Goal: Task Accomplishment & Management: Manage account settings

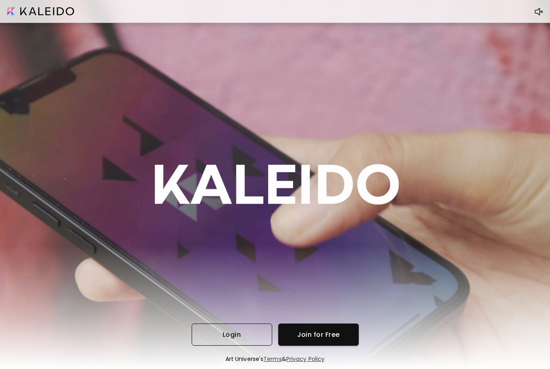
click at [245, 331] on span "Login" at bounding box center [232, 335] width 68 height 8
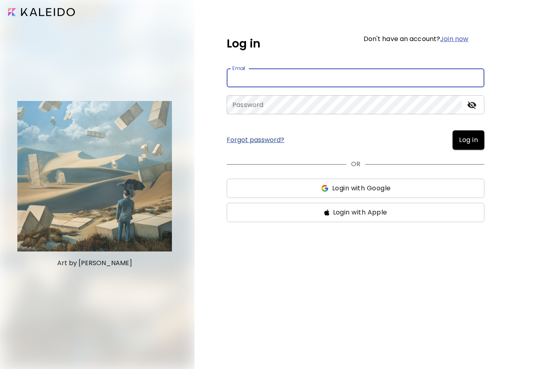
click at [279, 72] on input "email" at bounding box center [356, 77] width 258 height 19
type input "**********"
click at [468, 140] on button "Log in" at bounding box center [469, 140] width 32 height 19
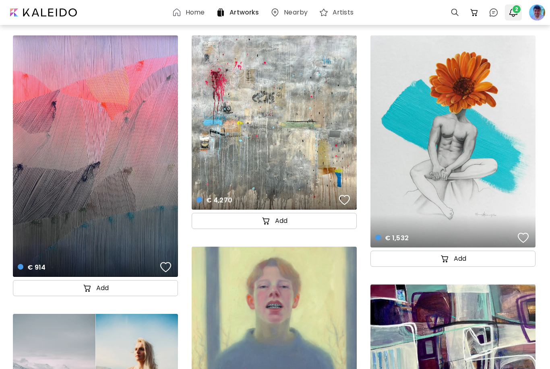
click at [514, 15] on img "button" at bounding box center [514, 13] width 10 height 10
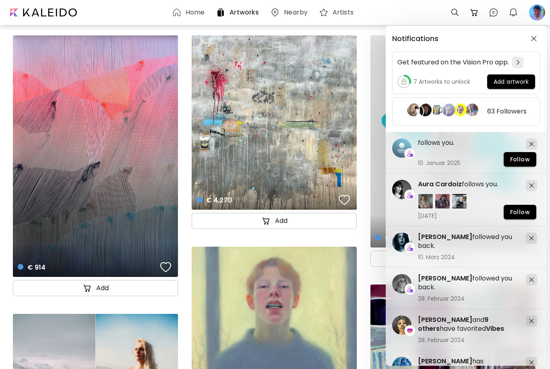
click at [537, 15] on div "Notifications Get featured on the Vision Pro app. 7 Artworks to unlock Add artw…" at bounding box center [275, 184] width 550 height 369
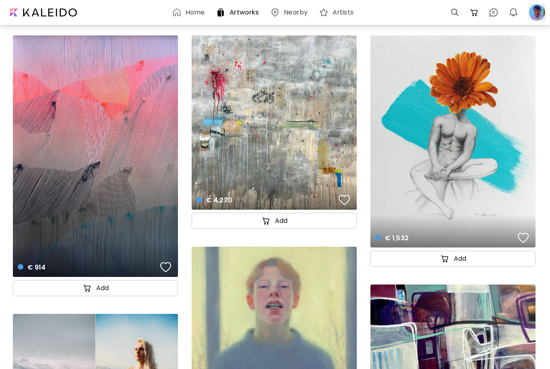
click at [537, 15] on div at bounding box center [538, 13] width 18 height 18
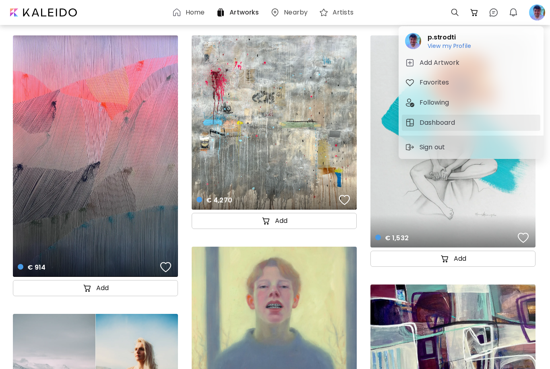
click at [442, 131] on button "Dashboard" at bounding box center [471, 123] width 139 height 16
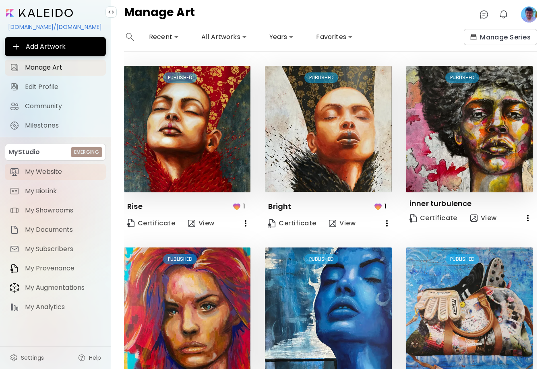
click at [51, 176] on span "My Website" at bounding box center [63, 172] width 76 height 8
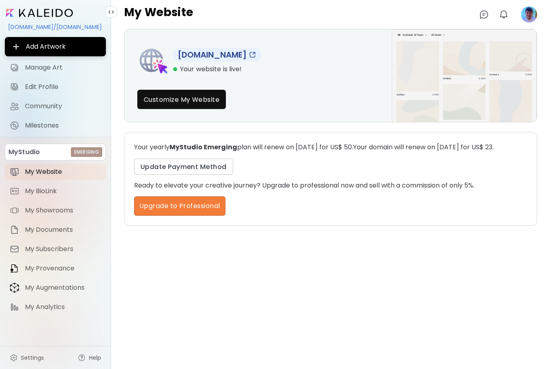
click at [223, 56] on link "www.pstrodti.art" at bounding box center [217, 55] width 89 height 14
click at [203, 101] on span "Customize My Website" at bounding box center [182, 99] width 76 height 8
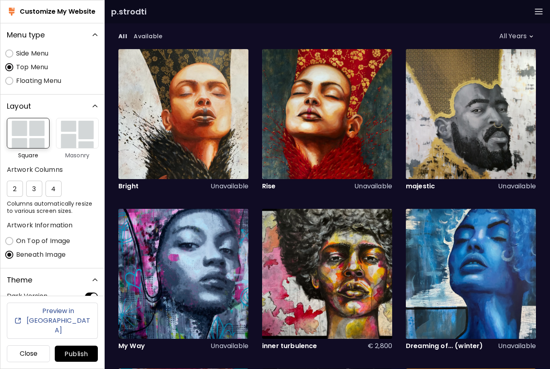
click at [221, 186] on p "Unavailable" at bounding box center [230, 186] width 38 height 8
click at [318, 109] on div "Painting | 100 x 120 cm" at bounding box center [327, 114] width 130 height 130
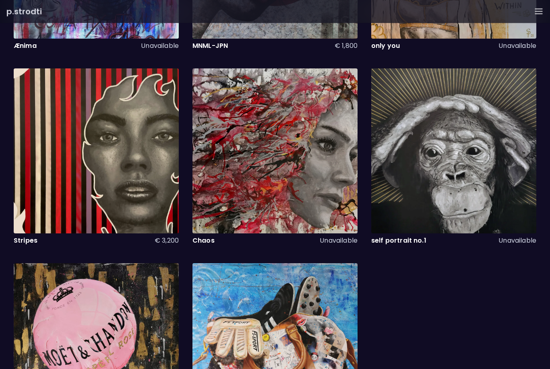
scroll to position [1147, 0]
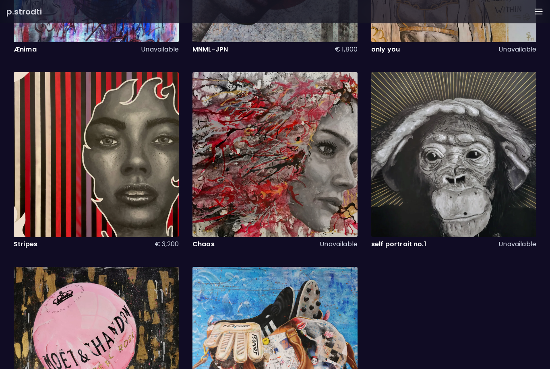
click at [143, 171] on div "Mixed Media | 140 x 100 cm" at bounding box center [96, 154] width 165 height 165
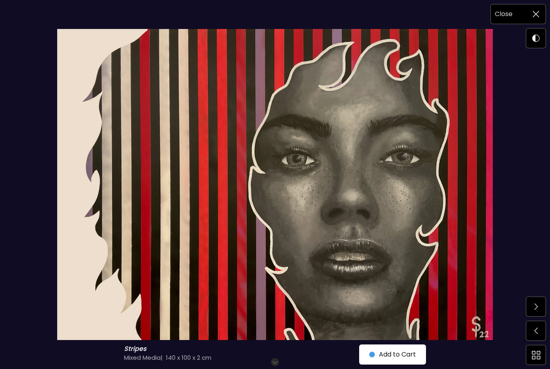
click at [533, 17] on span at bounding box center [536, 14] width 17 height 17
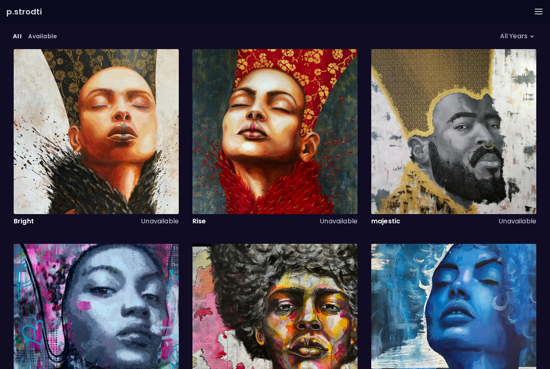
click at [538, 13] on img "button" at bounding box center [539, 12] width 10 height 10
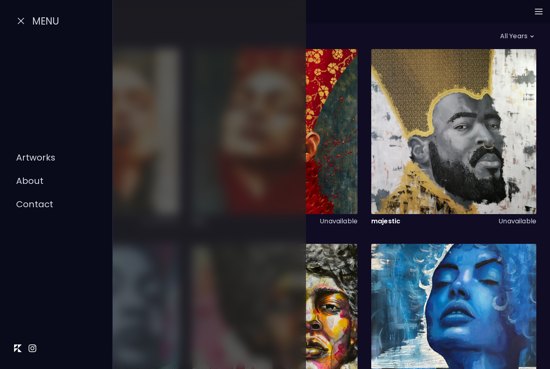
click at [18, 23] on img at bounding box center [21, 21] width 10 height 10
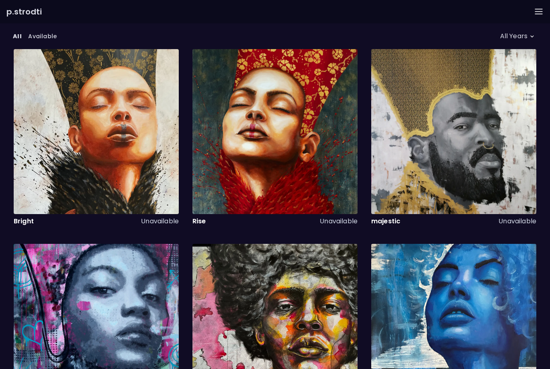
click at [14, 12] on div "p.strodti" at bounding box center [23, 11] width 35 height 10
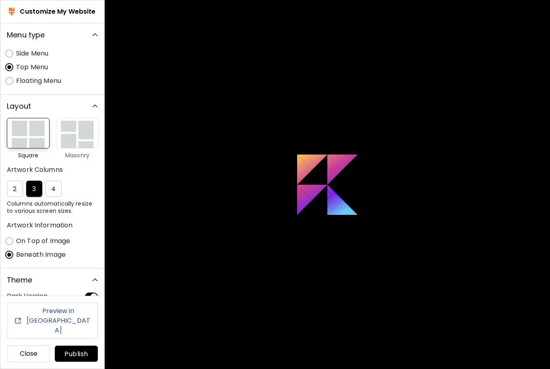
scroll to position [56, 0]
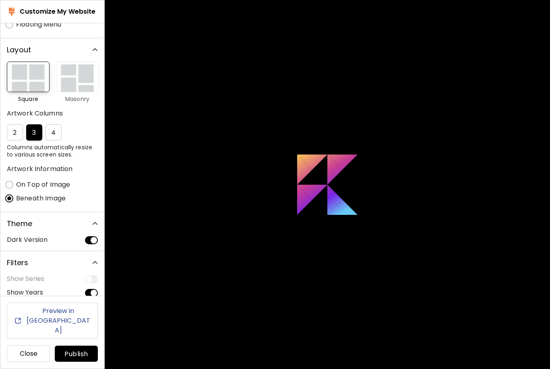
click at [64, 336] on h6 "Preview in New Tab" at bounding box center [58, 321] width 66 height 29
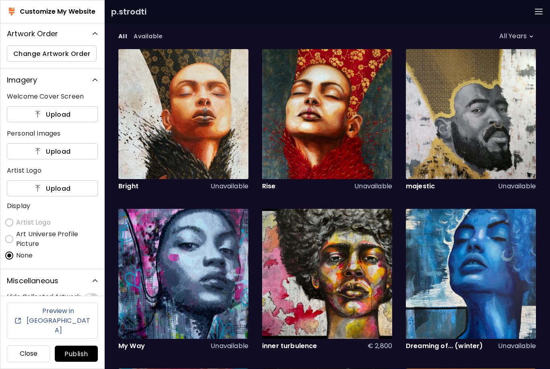
scroll to position [338, 0]
click at [29, 359] on h6 "Close" at bounding box center [28, 354] width 29 height 10
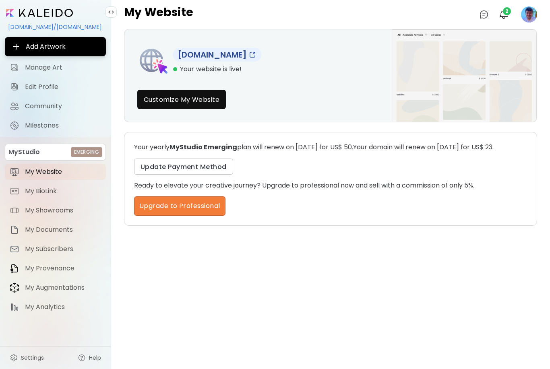
click at [250, 56] on img at bounding box center [253, 55] width 8 height 8
click at [487, 16] on img at bounding box center [484, 15] width 10 height 10
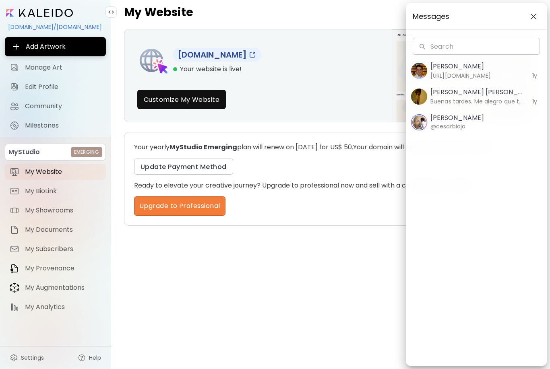
click at [535, 15] on img "button" at bounding box center [534, 16] width 6 height 6
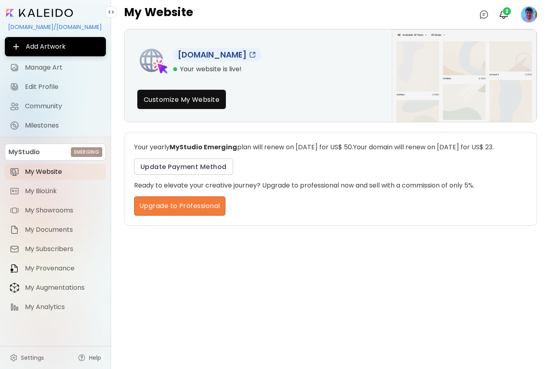
click at [33, 27] on div "[DOMAIN_NAME]/[DOMAIN_NAME]" at bounding box center [55, 27] width 101 height 14
click at [205, 104] on span "Customize My Website" at bounding box center [182, 99] width 76 height 8
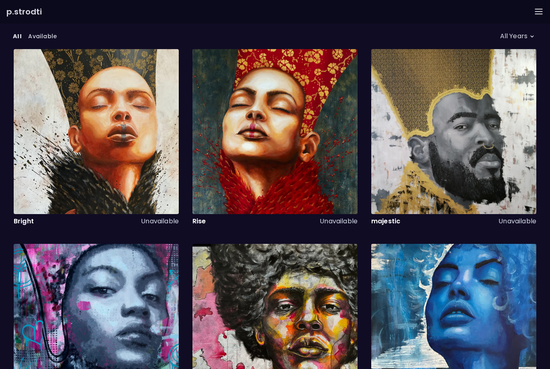
click at [24, 11] on div "p.strodti" at bounding box center [23, 11] width 35 height 10
click at [535, 11] on img "button" at bounding box center [539, 12] width 10 height 10
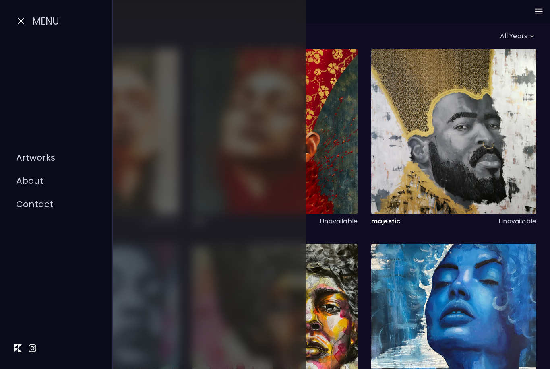
click at [37, 187] on link "About" at bounding box center [29, 181] width 27 height 10
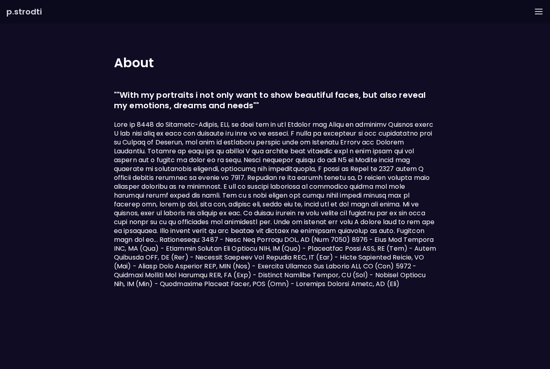
click at [537, 10] on img "button" at bounding box center [539, 12] width 10 height 10
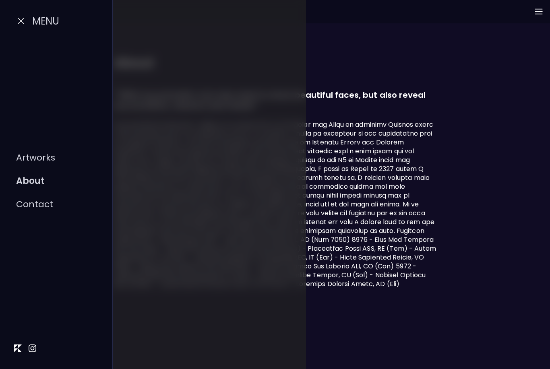
click at [39, 210] on link "Contact" at bounding box center [34, 204] width 37 height 10
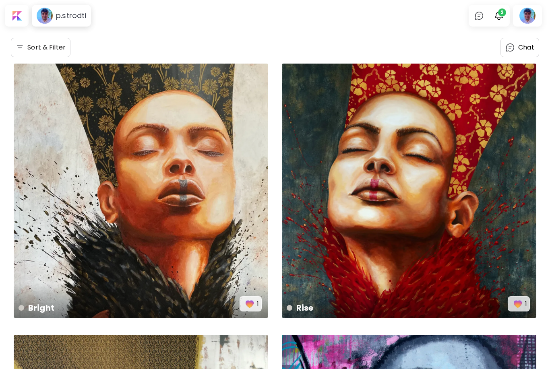
click at [0, 0] on html "p.strodti 0 2 Sort & Filter Chat majestic Available | 100 x 120 cm 7 My Way € 2…" at bounding box center [275, 184] width 550 height 369
click at [167, 182] on div "Bright € 2,800 | 100 x 120 cm 1" at bounding box center [141, 191] width 255 height 255
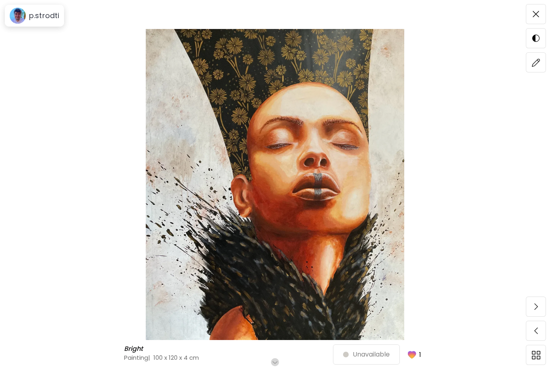
scroll to position [48, 0]
click at [540, 64] on img at bounding box center [536, 62] width 8 height 8
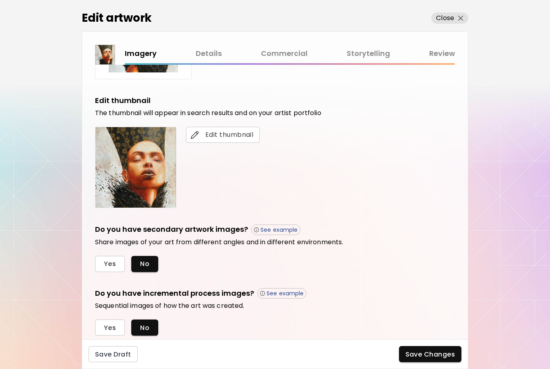
scroll to position [126, 0]
click at [280, 55] on link "Commercial" at bounding box center [284, 54] width 47 height 12
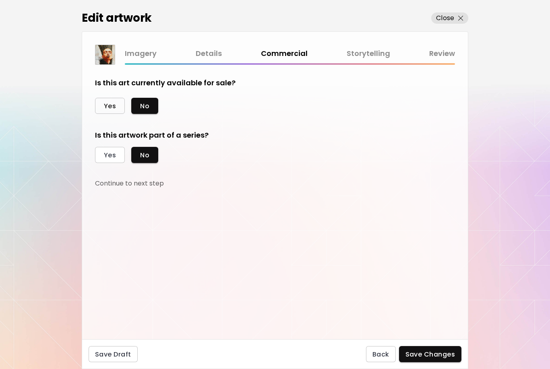
click at [119, 108] on button "Yes" at bounding box center [110, 106] width 30 height 16
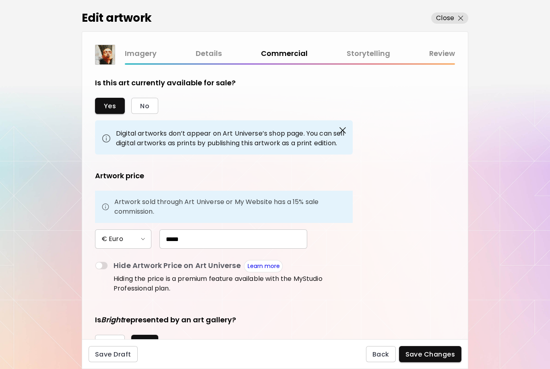
click at [164, 239] on html "[DOMAIN_NAME]/[DOMAIN_NAME] Add Artwork Manage Art Edit Profile Community Miles…" at bounding box center [275, 184] width 550 height 369
click at [164, 239] on input "*****" at bounding box center [234, 239] width 148 height 19
click at [166, 239] on input "*****" at bounding box center [234, 239] width 148 height 19
type input "*"
type input "*****"
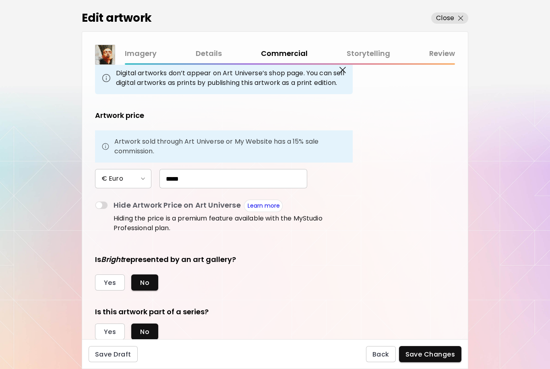
scroll to position [60, 0]
click at [417, 359] on span "Save Changes" at bounding box center [431, 354] width 50 height 8
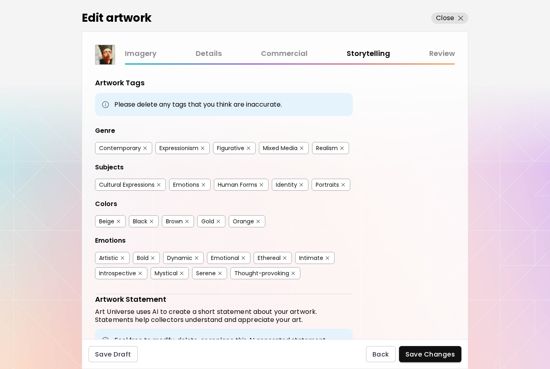
click at [273, 51] on link "Commercial" at bounding box center [284, 54] width 47 height 12
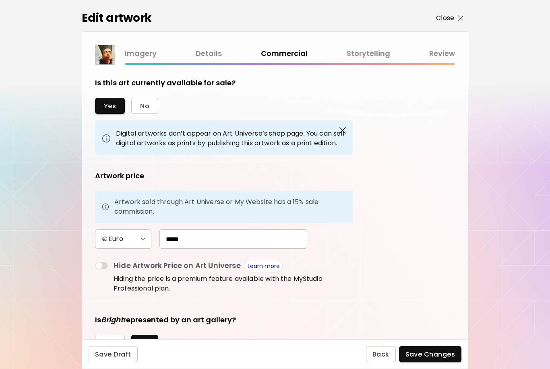
click at [459, 19] on img "button" at bounding box center [460, 18] width 5 height 5
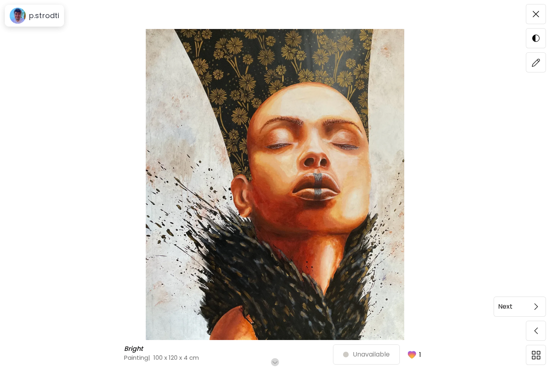
click at [537, 310] on img at bounding box center [537, 307] width 4 height 6
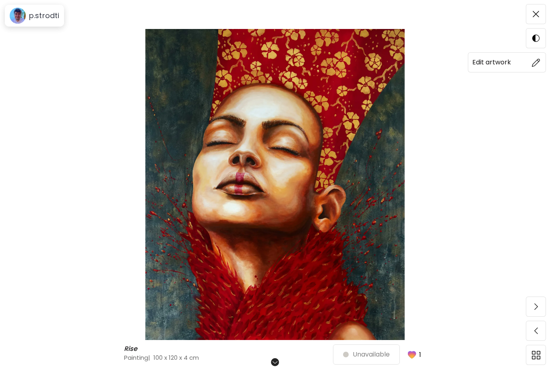
click at [540, 61] on img at bounding box center [536, 62] width 8 height 8
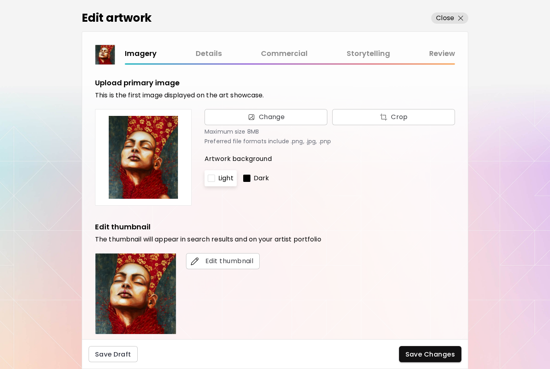
click at [274, 56] on link "Commercial" at bounding box center [284, 54] width 47 height 12
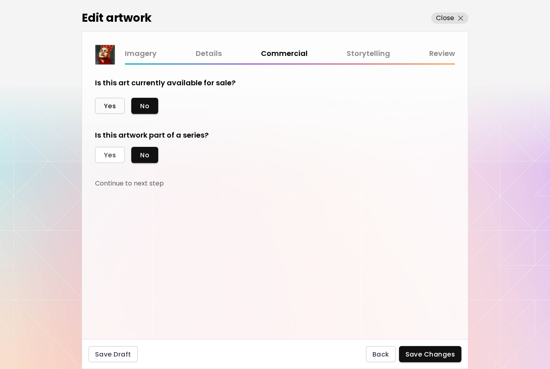
click at [110, 106] on span "Yes" at bounding box center [110, 106] width 12 height 8
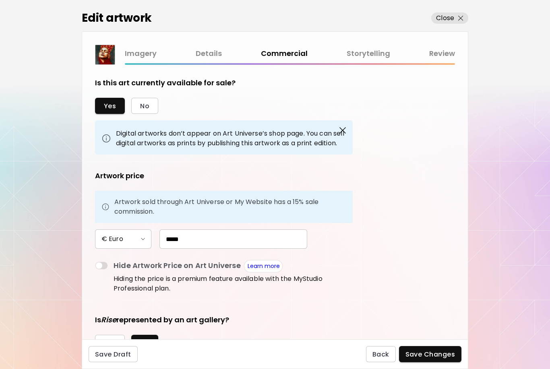
click at [180, 239] on input "*****" at bounding box center [234, 239] width 148 height 19
type input "*"
type input "*****"
click at [436, 359] on span "Save Changes" at bounding box center [431, 354] width 50 height 8
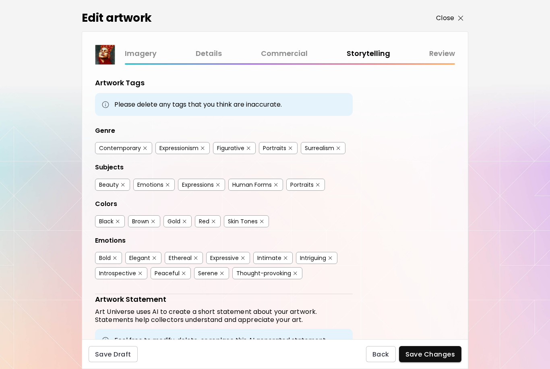
click at [462, 18] on img "button" at bounding box center [460, 18] width 5 height 5
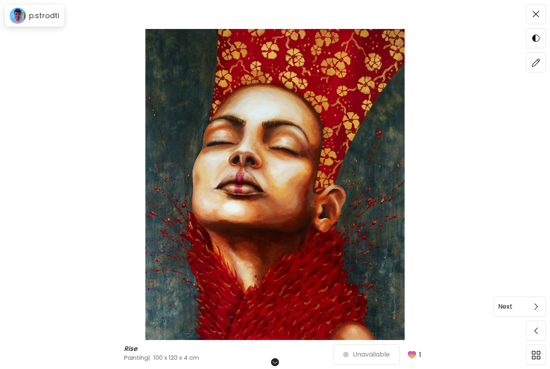
click at [539, 315] on span at bounding box center [536, 307] width 17 height 17
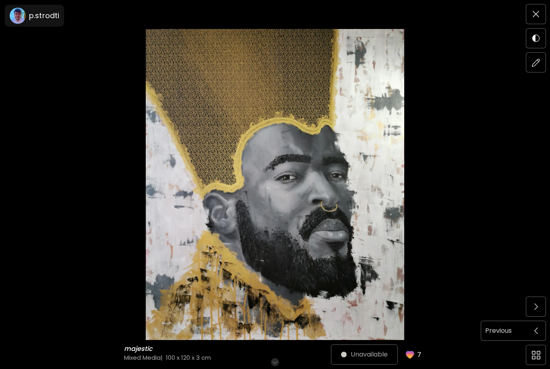
click at [541, 340] on span at bounding box center [536, 331] width 17 height 17
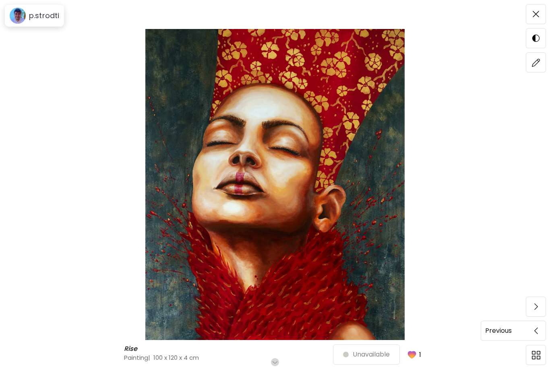
click at [528, 340] on span at bounding box center [536, 331] width 17 height 17
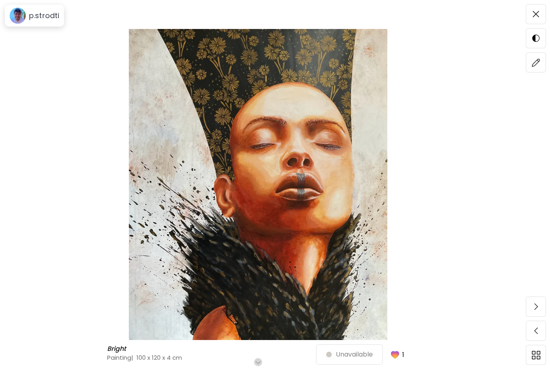
scroll to position [83, 0]
click at [539, 67] on span at bounding box center [536, 62] width 17 height 17
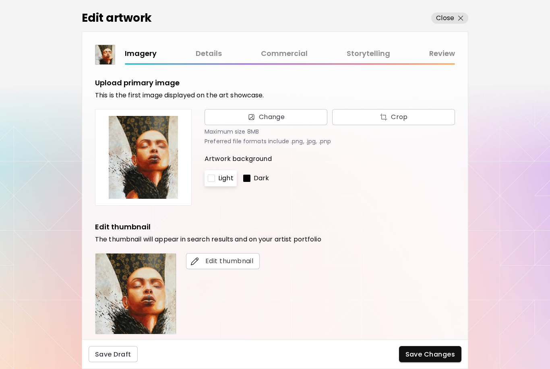
click at [281, 52] on link "Commercial" at bounding box center [284, 54] width 47 height 12
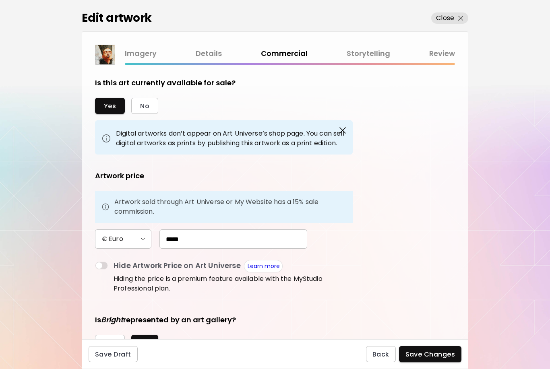
click at [343, 132] on img "button" at bounding box center [343, 131] width 10 height 10
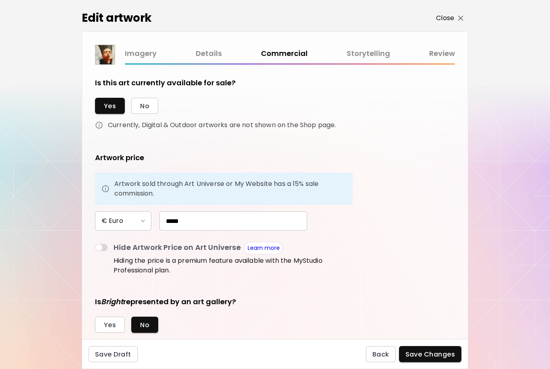
click at [458, 19] on img "button" at bounding box center [460, 18] width 5 height 5
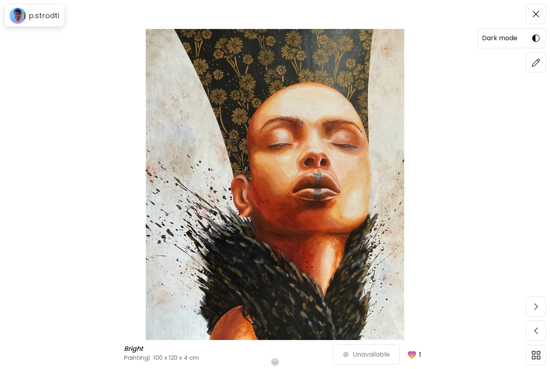
scroll to position [2, 0]
click at [537, 16] on img at bounding box center [536, 14] width 6 height 6
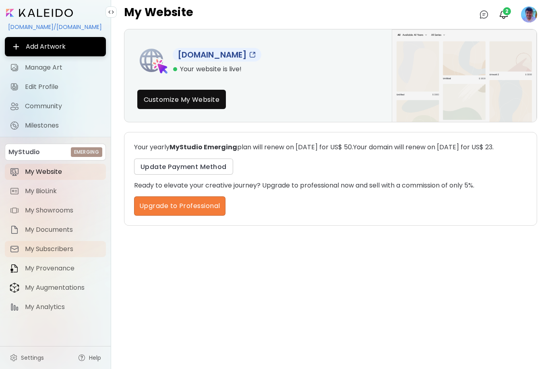
click at [61, 253] on span "My Subscribers" at bounding box center [63, 249] width 76 height 8
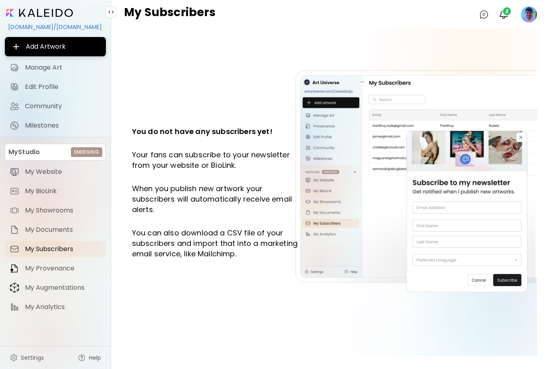
click at [60, 240] on div "MyStudio Emerging My Website My BioLink My Showrooms My Documents My Subscriber…" at bounding box center [55, 230] width 101 height 172
click at [55, 228] on span "My Documents" at bounding box center [63, 230] width 76 height 8
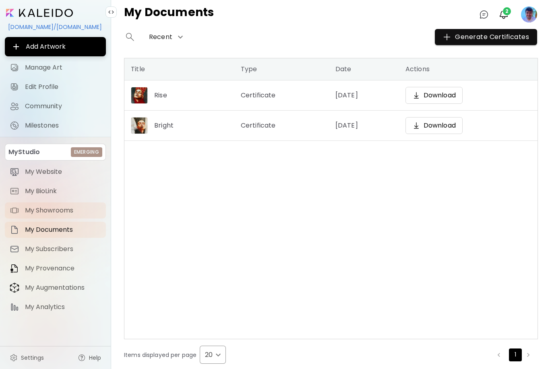
click at [54, 210] on span "My Showrooms" at bounding box center [63, 211] width 76 height 8
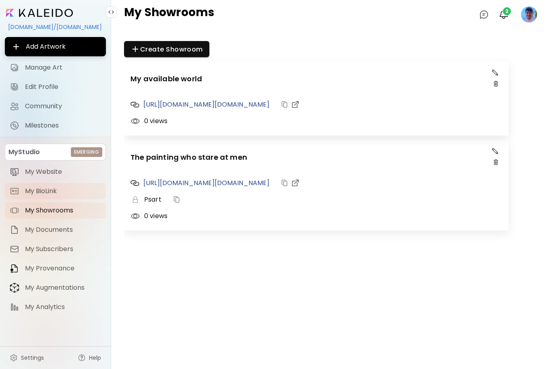
click at [50, 192] on span "My BioLink" at bounding box center [63, 191] width 76 height 8
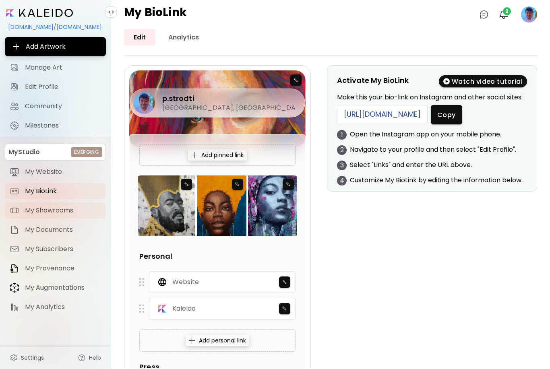
click at [51, 210] on span "My Showrooms" at bounding box center [63, 211] width 76 height 8
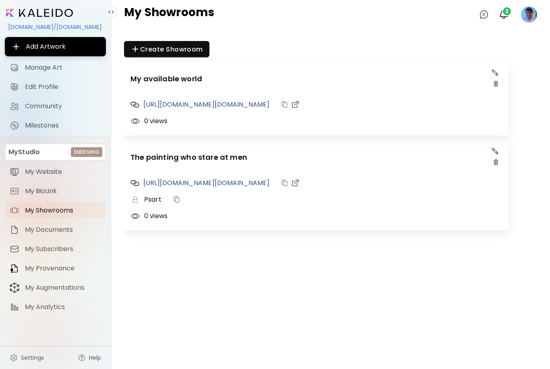
click at [51, 201] on div "MyStudio Emerging My Website My BioLink My Showrooms My Documents My Subscriber…" at bounding box center [55, 230] width 101 height 172
click at [50, 189] on span "My BioLink" at bounding box center [63, 191] width 76 height 8
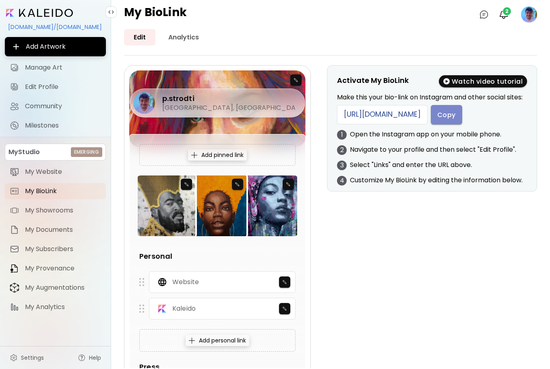
click at [456, 117] on span "Copy" at bounding box center [446, 115] width 19 height 8
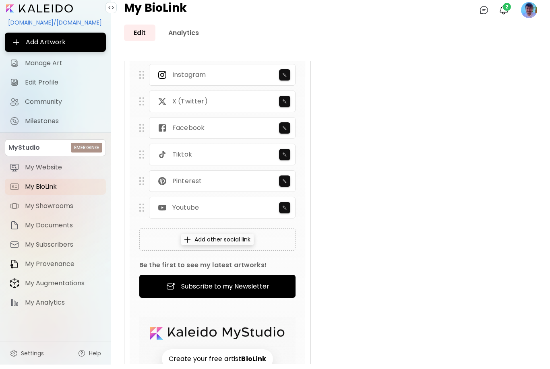
scroll to position [12, 0]
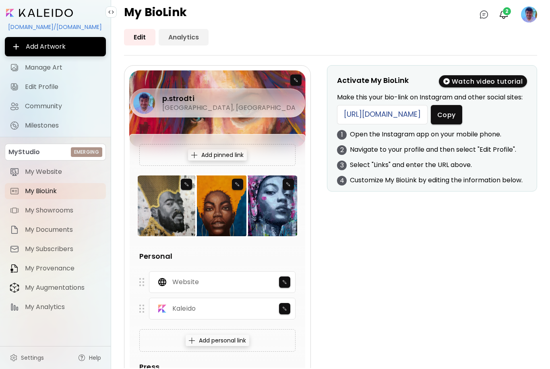
click at [185, 42] on link "Analytics" at bounding box center [184, 37] width 50 height 17
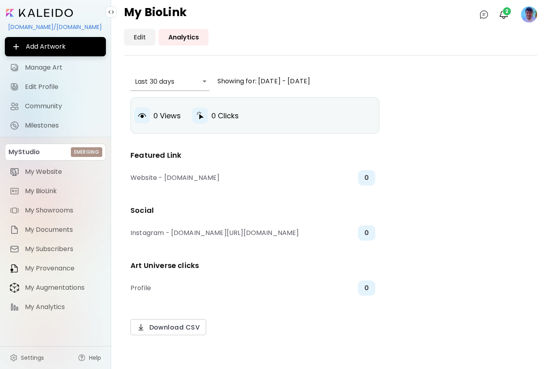
click at [152, 39] on link "Edit" at bounding box center [139, 37] width 31 height 17
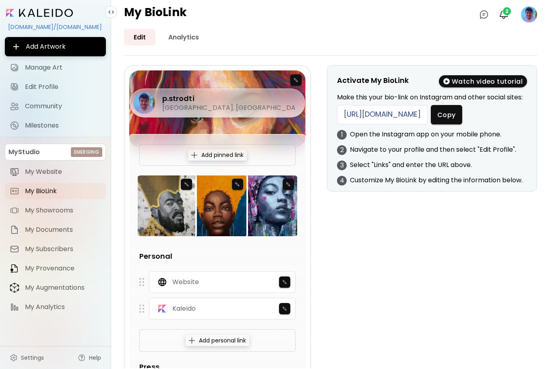
click at [53, 16] on input "image" at bounding box center [39, 13] width 67 height 8
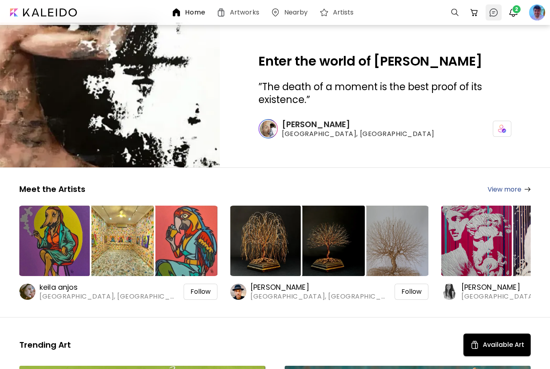
click at [496, 14] on img at bounding box center [494, 13] width 10 height 10
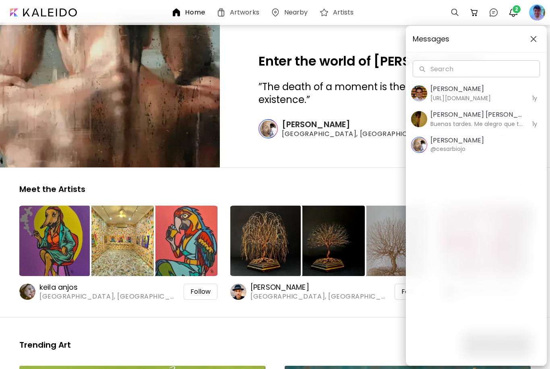
click at [534, 41] on img "button" at bounding box center [534, 39] width 6 height 6
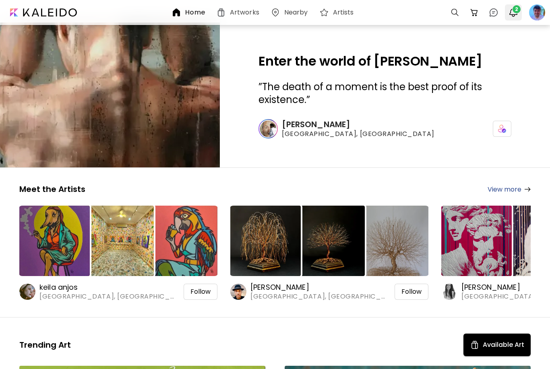
click at [514, 14] on img "button" at bounding box center [514, 13] width 10 height 10
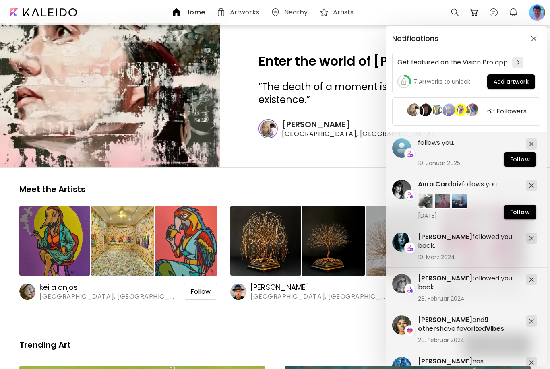
click at [336, 158] on div "Notifications Get featured on the Vision Pro app. 7 Artworks to unlock Add artw…" at bounding box center [275, 184] width 550 height 369
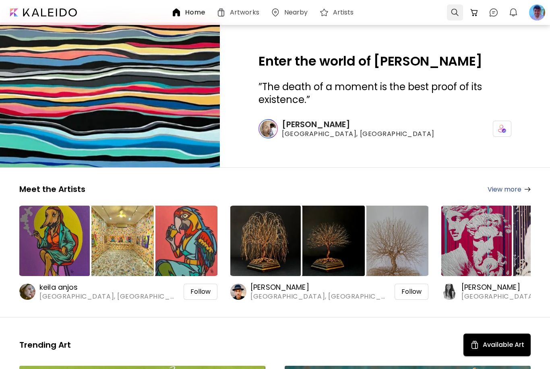
click at [457, 15] on div at bounding box center [455, 12] width 16 height 16
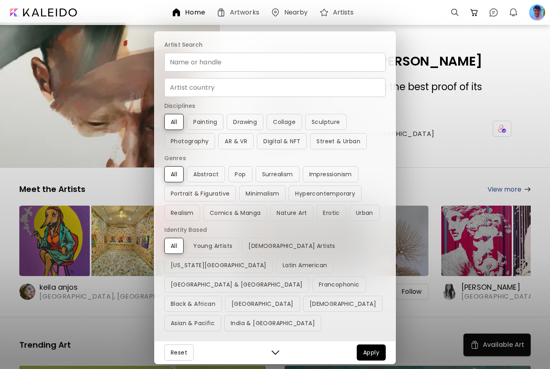
click at [520, 47] on div "Artist Search Name or handle Name or handle Artist country Artist country Disci…" at bounding box center [275, 184] width 550 height 369
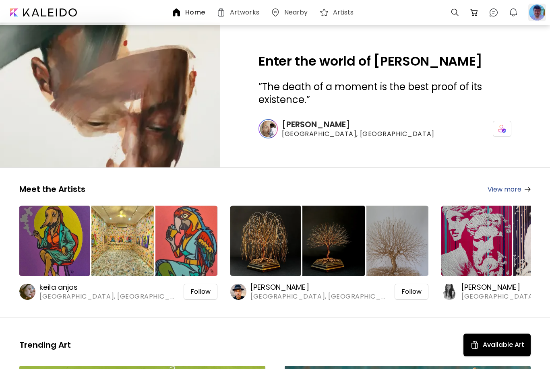
click at [539, 14] on div at bounding box center [538, 13] width 18 height 18
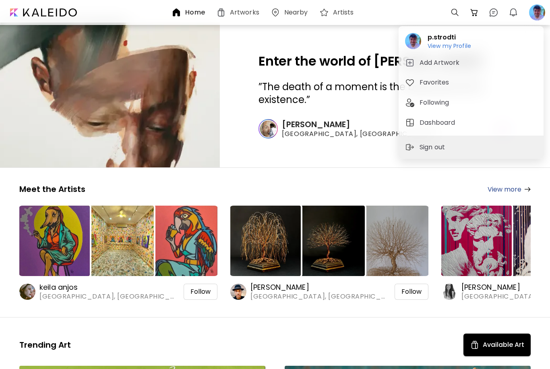
click at [278, 39] on div at bounding box center [275, 184] width 550 height 369
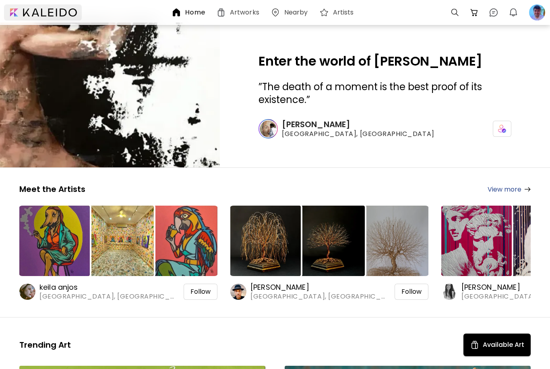
click at [44, 12] on div at bounding box center [43, 12] width 78 height 16
